Goal: Task Accomplishment & Management: Use online tool/utility

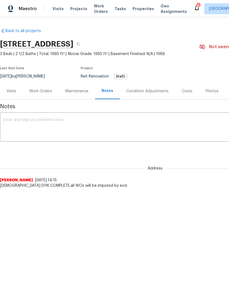
click at [58, 10] on span "Visits" at bounding box center [57, 8] width 11 height 5
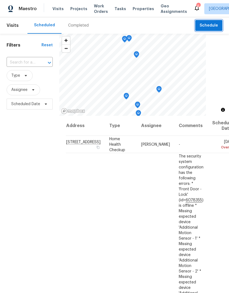
click at [207, 29] on span "Schedule" at bounding box center [208, 25] width 18 height 7
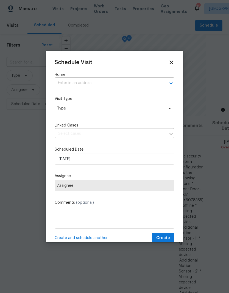
click at [131, 80] on input "text" at bounding box center [107, 83] width 104 height 8
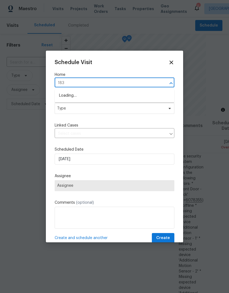
type input "1832"
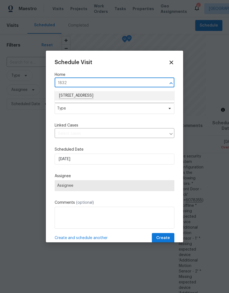
click at [77, 97] on li "[STREET_ADDRESS]" at bounding box center [115, 95] width 120 height 9
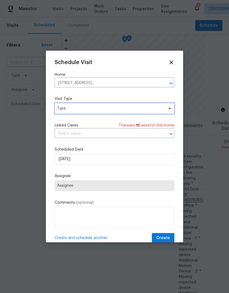
click at [70, 109] on span "Type" at bounding box center [110, 108] width 107 height 5
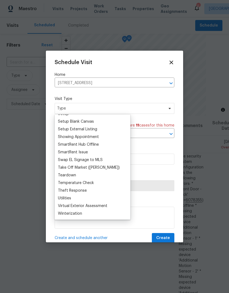
scroll to position [458, 0]
click at [64, 173] on div "Teardown" at bounding box center [67, 175] width 18 height 5
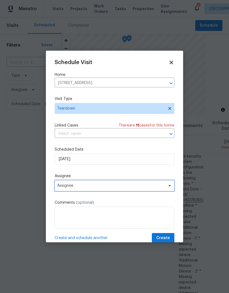
click at [67, 188] on span "Assignee" at bounding box center [110, 186] width 107 height 4
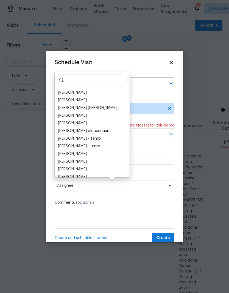
click at [66, 90] on div "[PERSON_NAME]" at bounding box center [72, 92] width 29 height 5
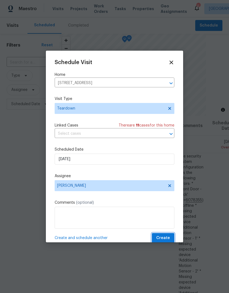
click at [166, 239] on span "Create" at bounding box center [163, 238] width 14 height 7
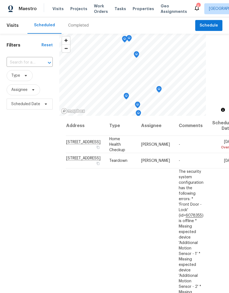
click at [25, 61] on input "text" at bounding box center [22, 62] width 31 height 8
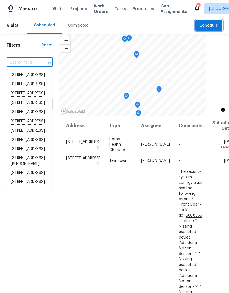
click at [208, 26] on span "Schedule" at bounding box center [208, 25] width 18 height 7
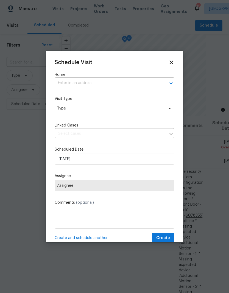
click at [72, 80] on input "text" at bounding box center [107, 83] width 104 height 8
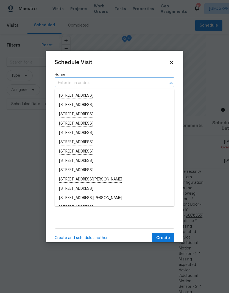
click at [69, 83] on input "text" at bounding box center [107, 83] width 104 height 8
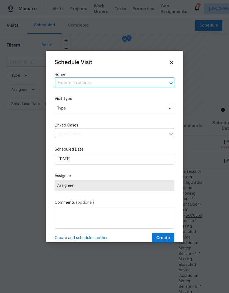
paste input "[STREET_ADDRESS]"
type input "[STREET_ADDRESS]"
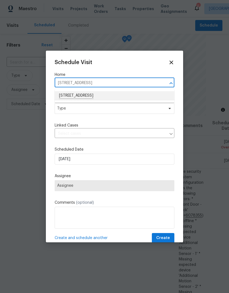
click at [73, 95] on li "[STREET_ADDRESS]" at bounding box center [115, 95] width 120 height 9
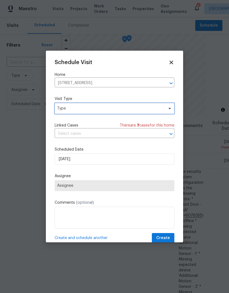
click at [64, 109] on span "Type" at bounding box center [110, 108] width 107 height 5
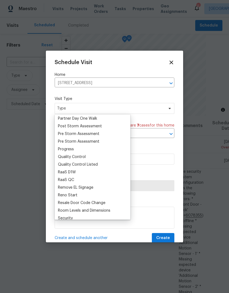
scroll to position [337, 0]
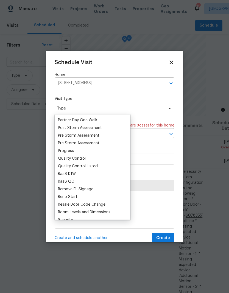
click at [64, 150] on div "Progress" at bounding box center [66, 150] width 16 height 5
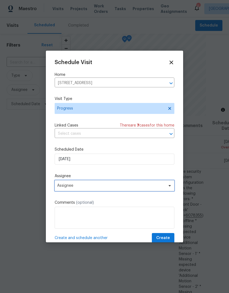
click at [144, 188] on span "Assignee" at bounding box center [110, 186] width 107 height 4
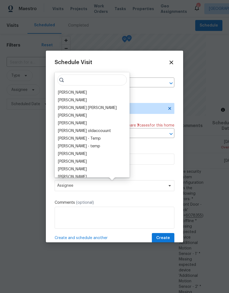
click at [66, 92] on div "[PERSON_NAME]" at bounding box center [72, 92] width 29 height 5
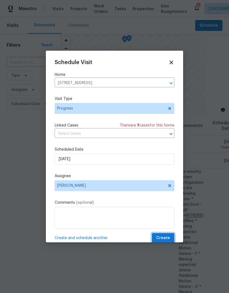
click at [163, 238] on span "Create" at bounding box center [163, 238] width 14 height 7
